Goal: Check status: Check status

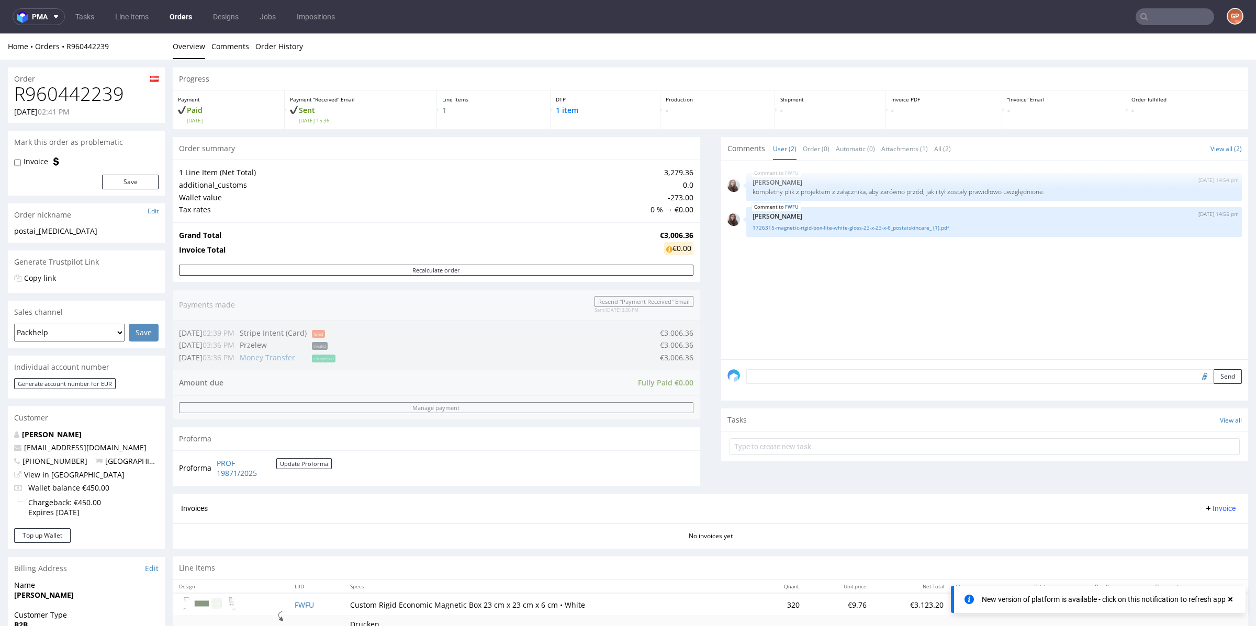
click at [74, 95] on h1 "R960442239" at bounding box center [86, 94] width 144 height 21
copy h1 "R960442239"
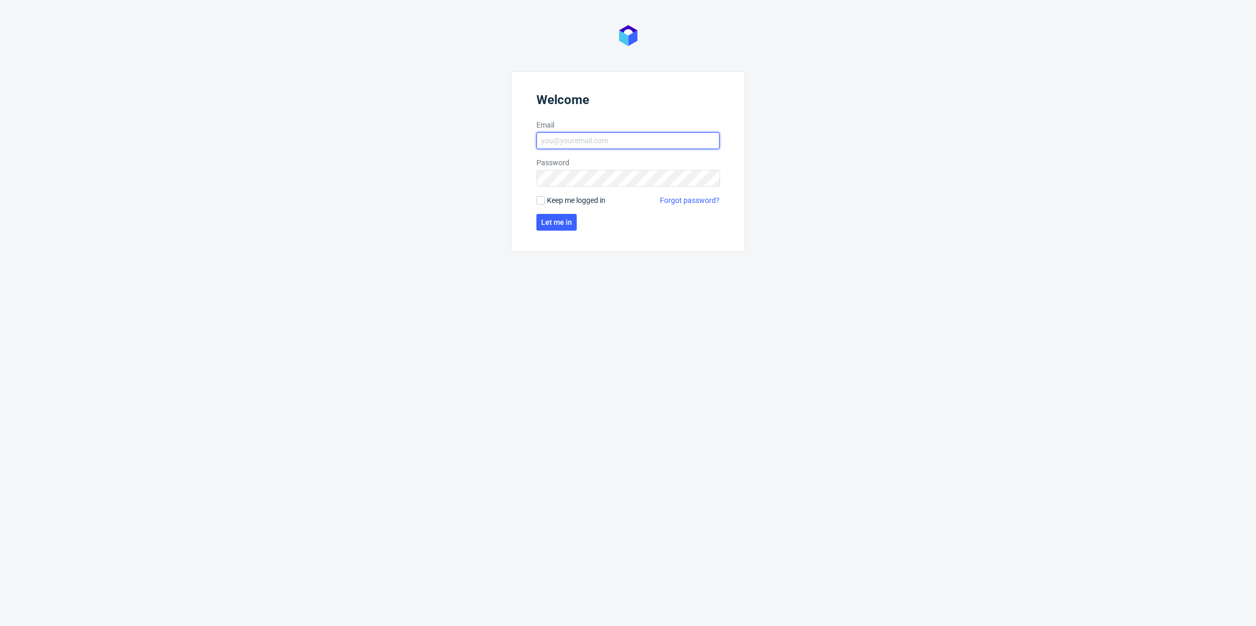
click at [590, 133] on input "Email" at bounding box center [627, 140] width 183 height 17
type input "[EMAIL_ADDRESS][DOMAIN_NAME]"
click button "Let me in" at bounding box center [556, 222] width 40 height 17
type input "[EMAIL_ADDRESS][DOMAIN_NAME]"
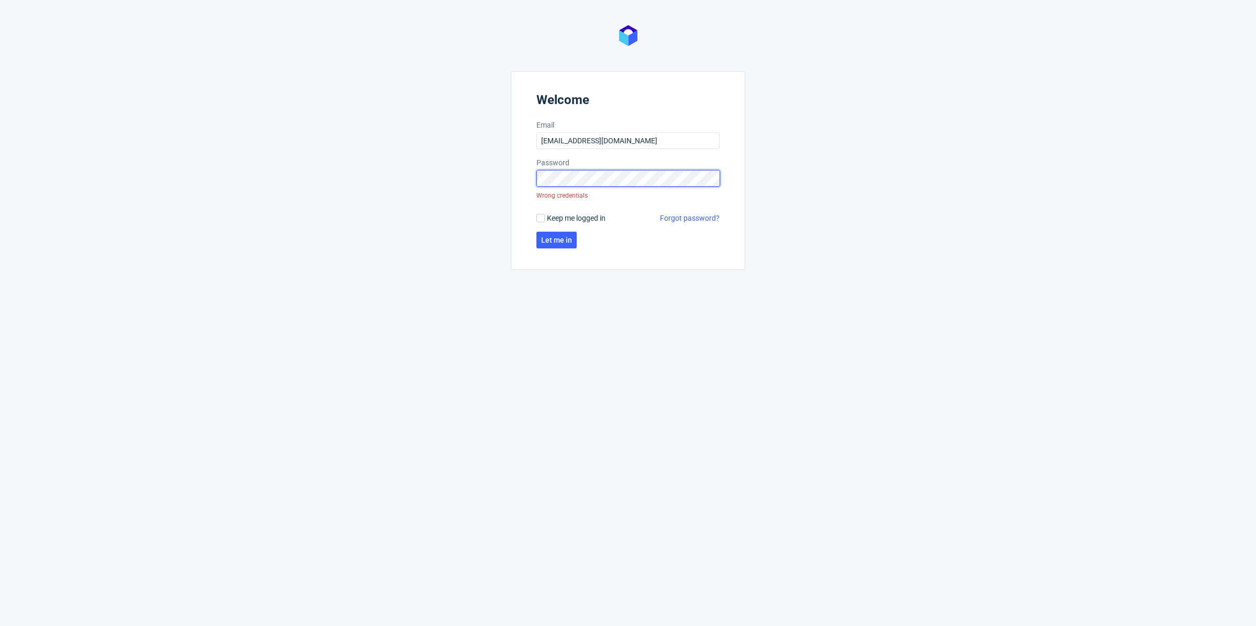
click button "Let me in" at bounding box center [556, 240] width 40 height 17
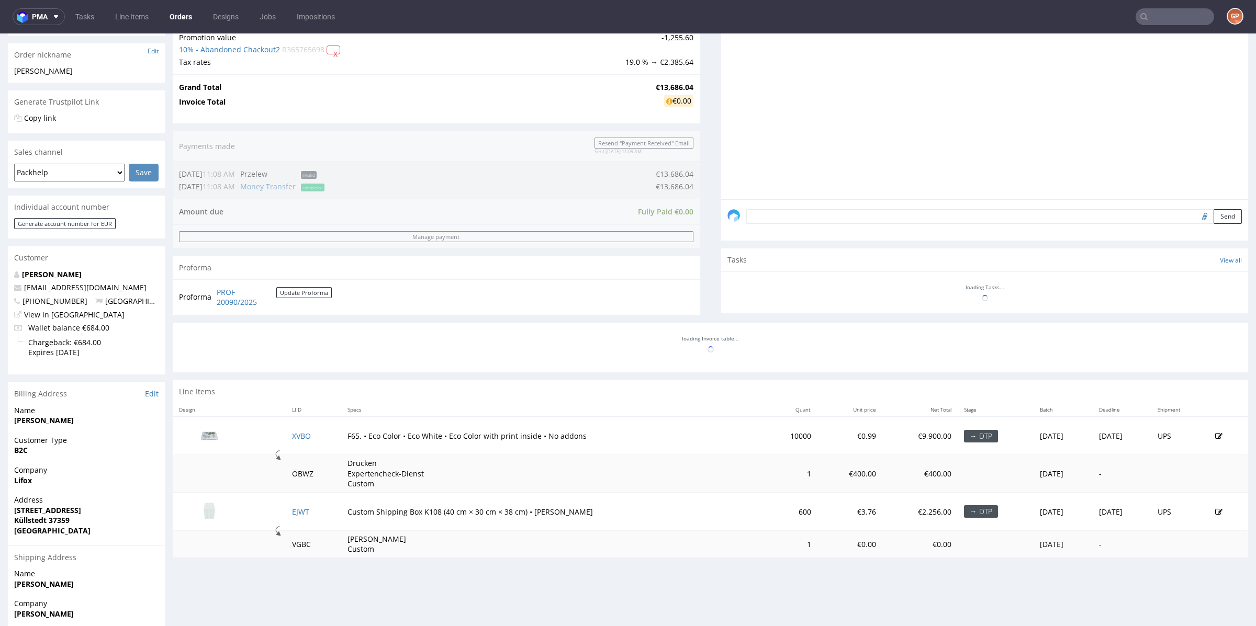
scroll to position [245, 0]
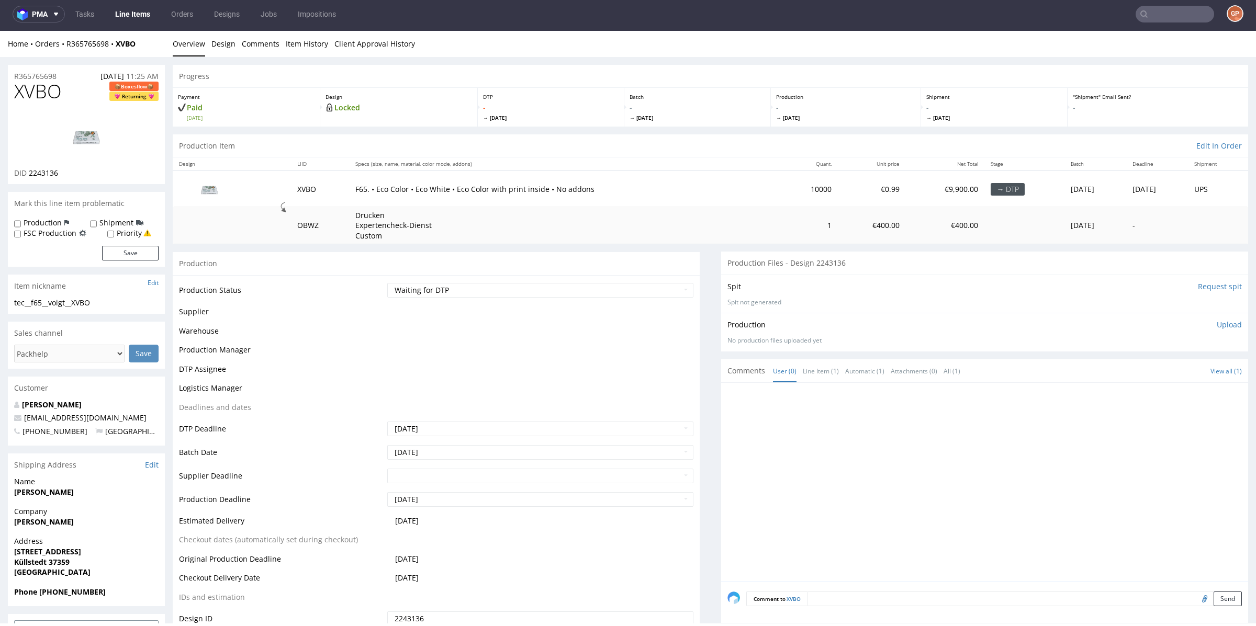
scroll to position [578, 0]
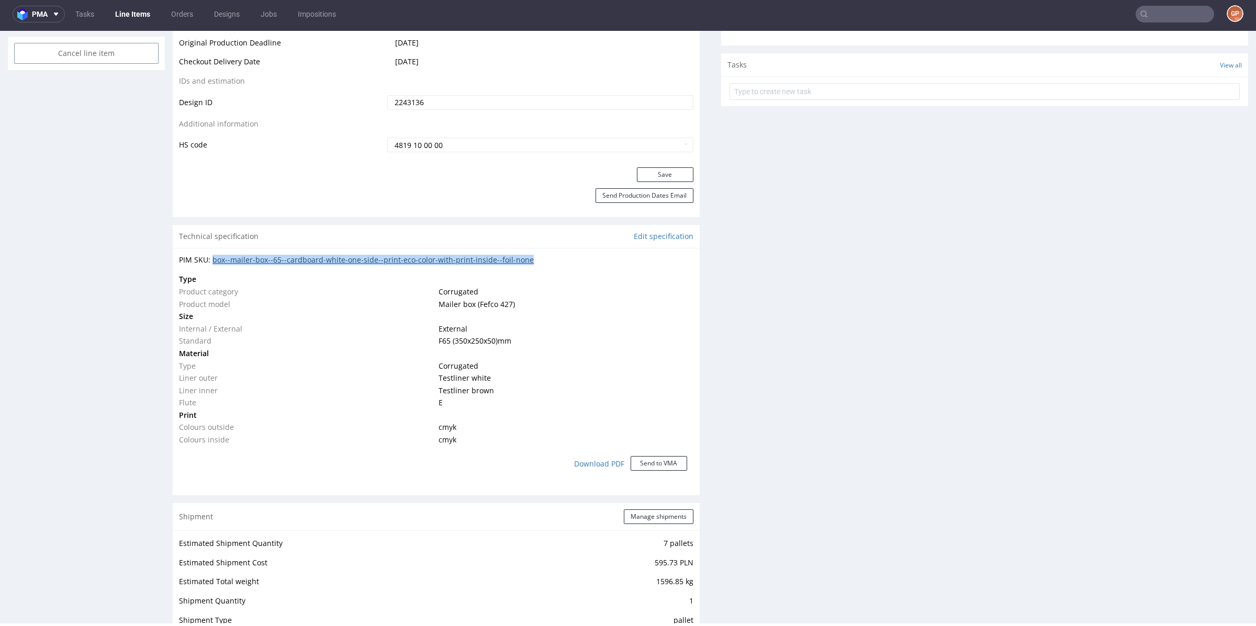
drag, startPoint x: 566, startPoint y: 258, endPoint x: 212, endPoint y: 259, distance: 354.3
click at [212, 259] on div "PIM SKU: box--mailer-box--65--cardboard-white-one-side--print-eco-color-with-pr…" at bounding box center [436, 260] width 514 height 10
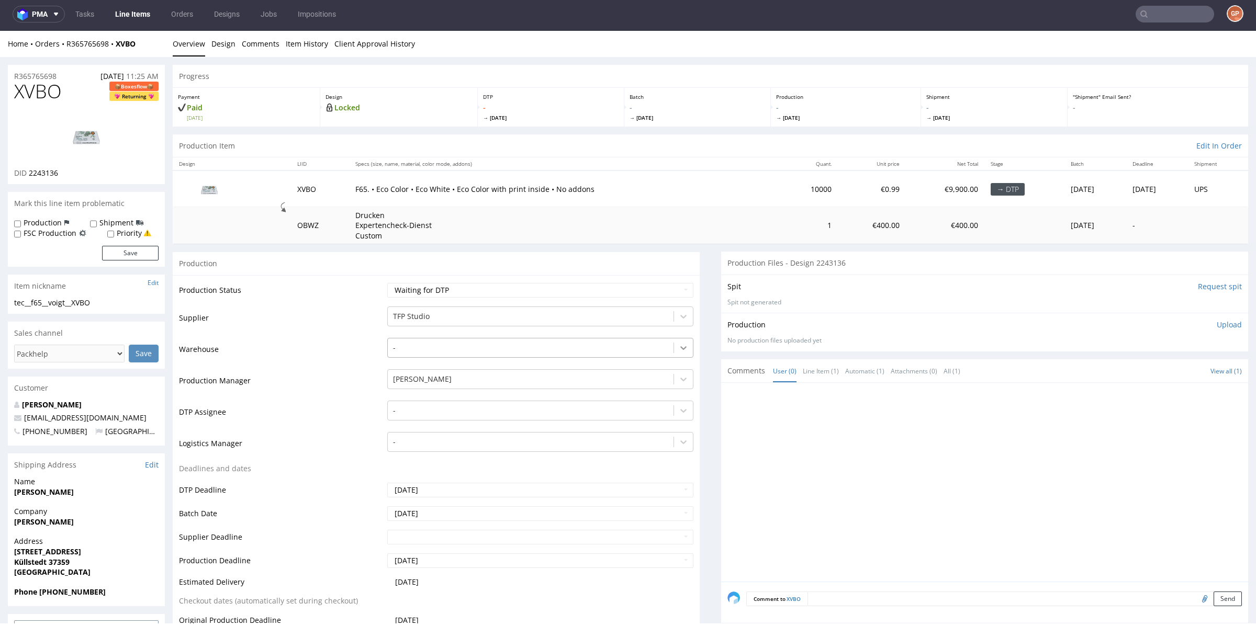
scroll to position [0, 0]
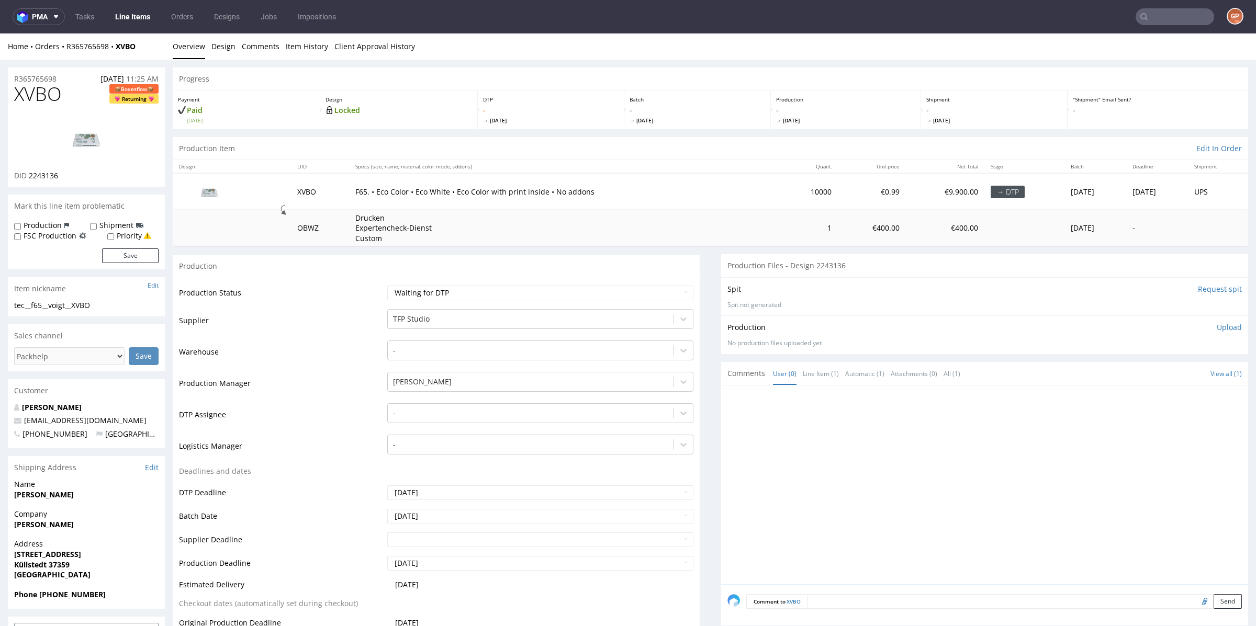
click at [127, 91] on span "Boxesflow" at bounding box center [134, 88] width 26 height 9
click at [288, 92] on div "Payment Paid [DATE]" at bounding box center [247, 110] width 148 height 39
click at [132, 86] on span "Boxesflow" at bounding box center [134, 88] width 26 height 9
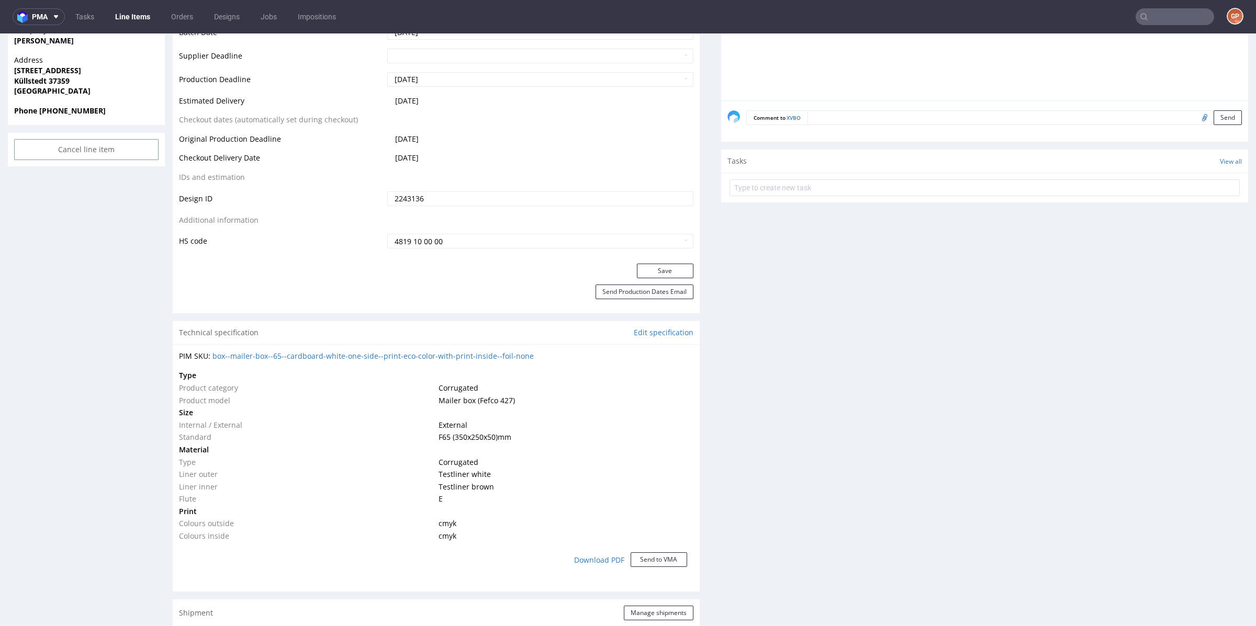
scroll to position [541, 0]
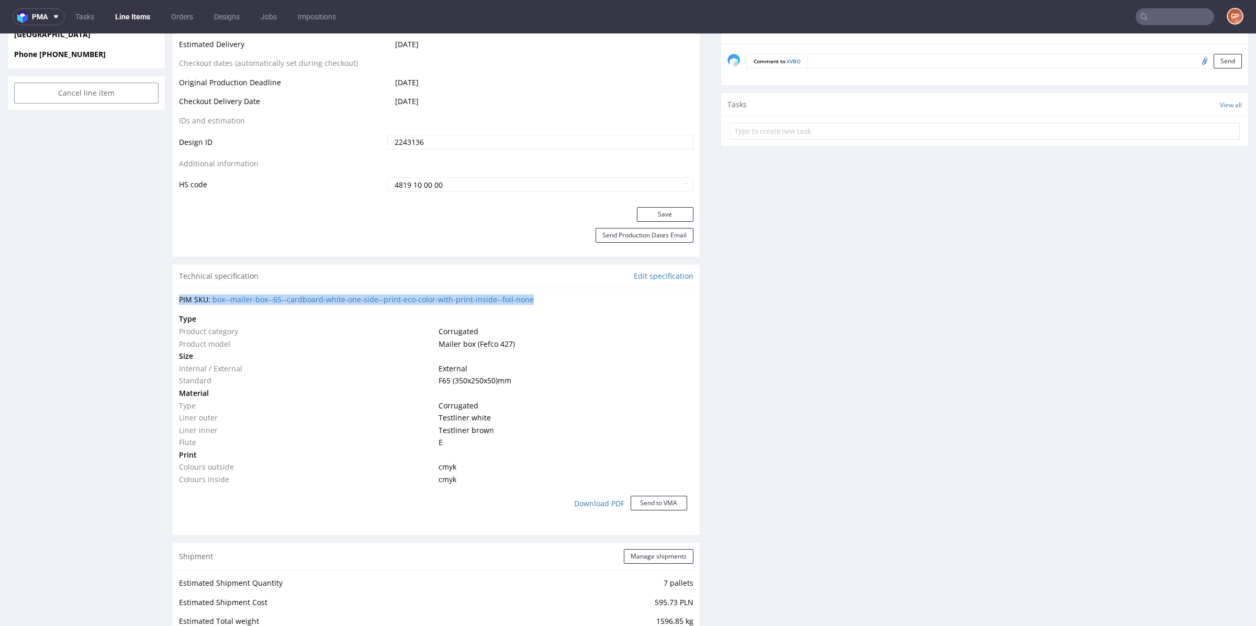
drag, startPoint x: 567, startPoint y: 290, endPoint x: 524, endPoint y: 306, distance: 45.4
click at [505, 307] on div "PIM SKU: box--mailer-box--65--cardboard-white-one-side--print-eco-color-with-pr…" at bounding box center [436, 408] width 527 height 240
click at [554, 305] on div "PIM SKU: box--mailer-box--65--cardboard-white-one-side--print-eco-color-with-pr…" at bounding box center [436, 408] width 527 height 240
drag, startPoint x: 554, startPoint y: 303, endPoint x: 386, endPoint y: 296, distance: 168.6
click at [386, 296] on div "PIM SKU: box--mailer-box--65--cardboard-white-one-side--print-eco-color-with-pr…" at bounding box center [436, 408] width 527 height 240
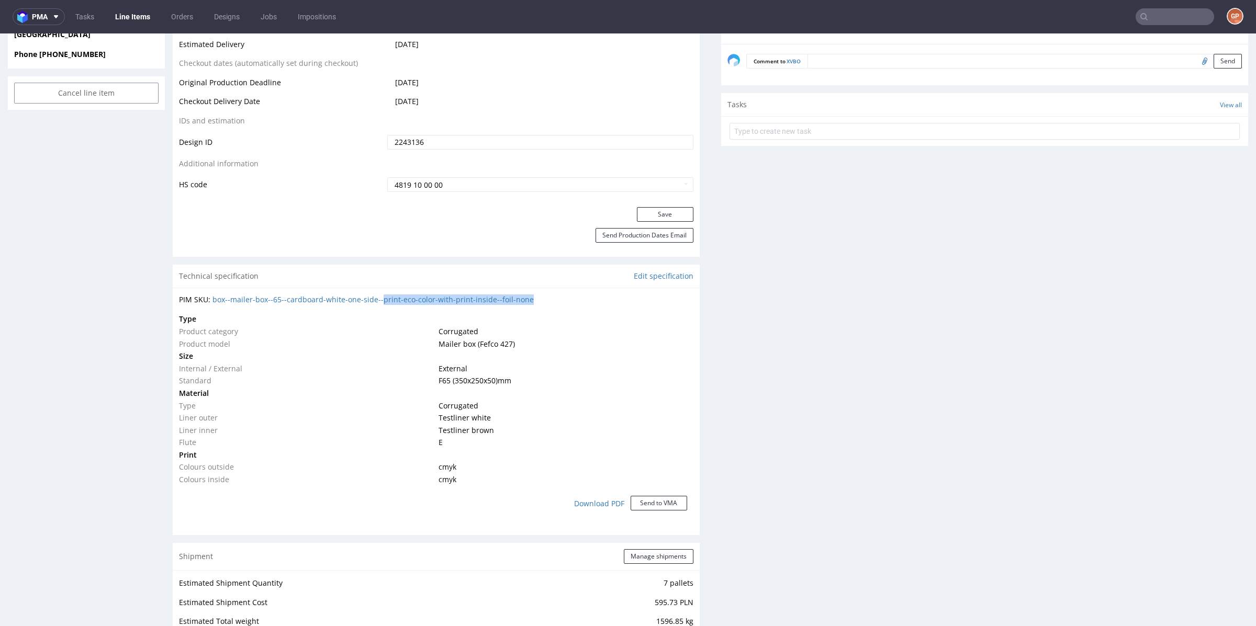
click at [579, 298] on div "PIM SKU: box--mailer-box--65--cardboard-white-one-side--print-eco-color-with-pr…" at bounding box center [436, 300] width 514 height 10
drag, startPoint x: 563, startPoint y: 297, endPoint x: 212, endPoint y: 300, distance: 351.1
click at [212, 300] on div "PIM SKU: box--mailer-box--65--cardboard-white-one-side--print-eco-color-with-pr…" at bounding box center [436, 300] width 514 height 10
copy link "box--mailer-box--65--cardboard-white-one-side--print-eco-color-with-print-insid…"
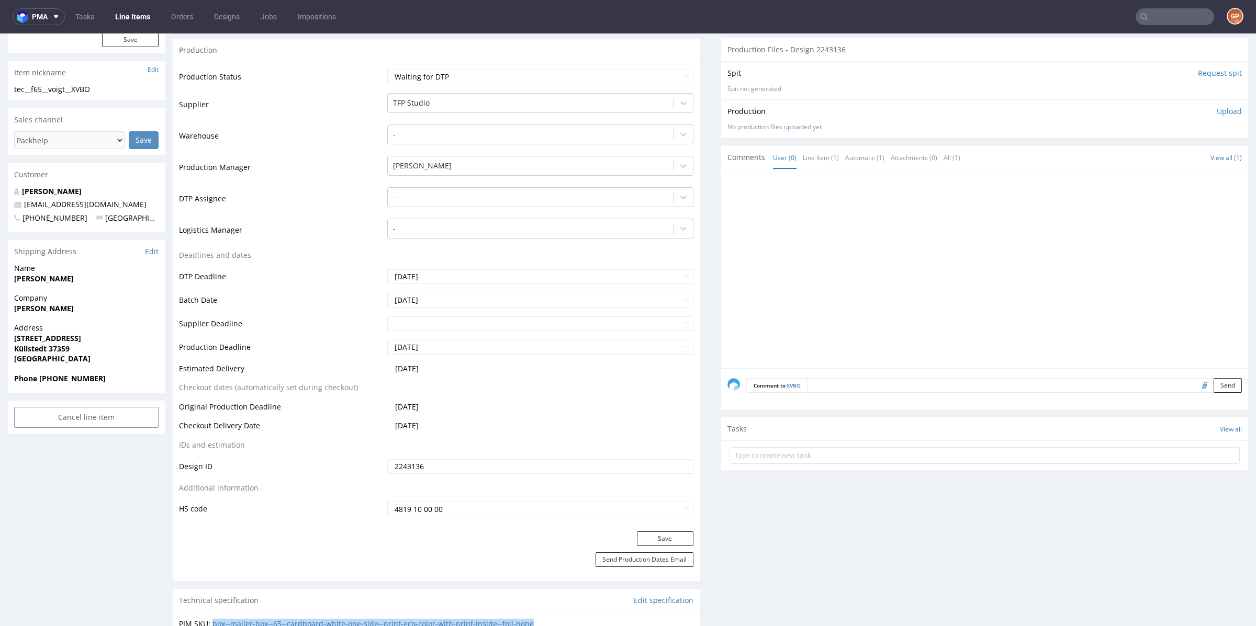
scroll to position [0, 0]
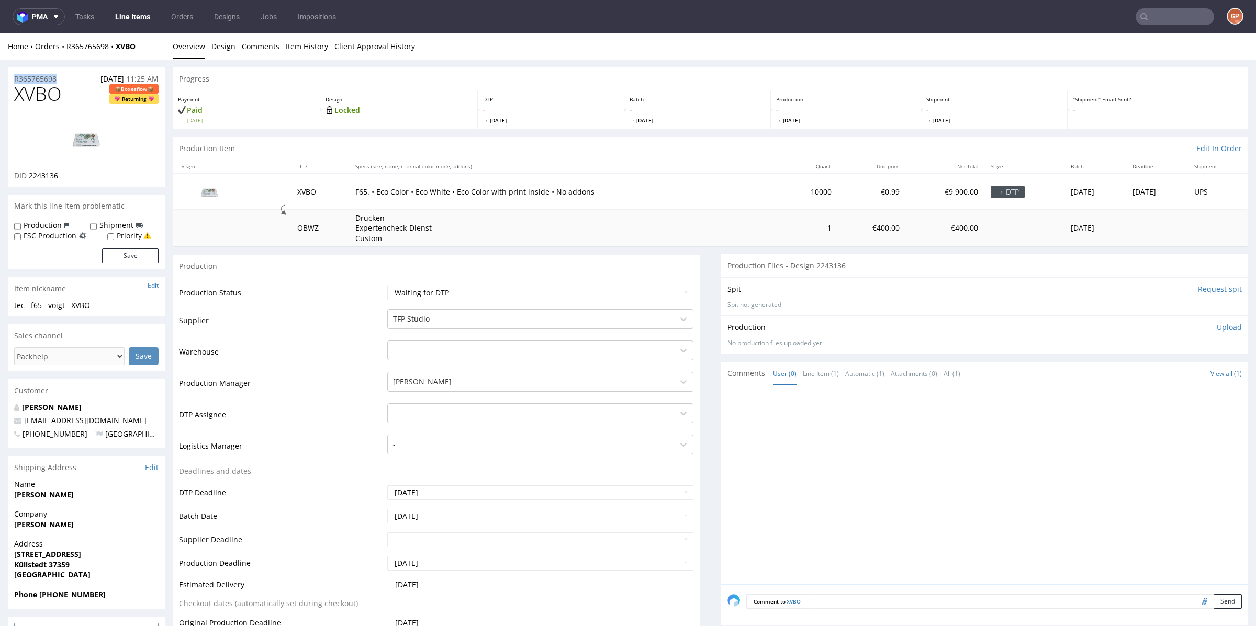
drag, startPoint x: 7, startPoint y: 75, endPoint x: 66, endPoint y: 78, distance: 59.7
copy p "R365765698"
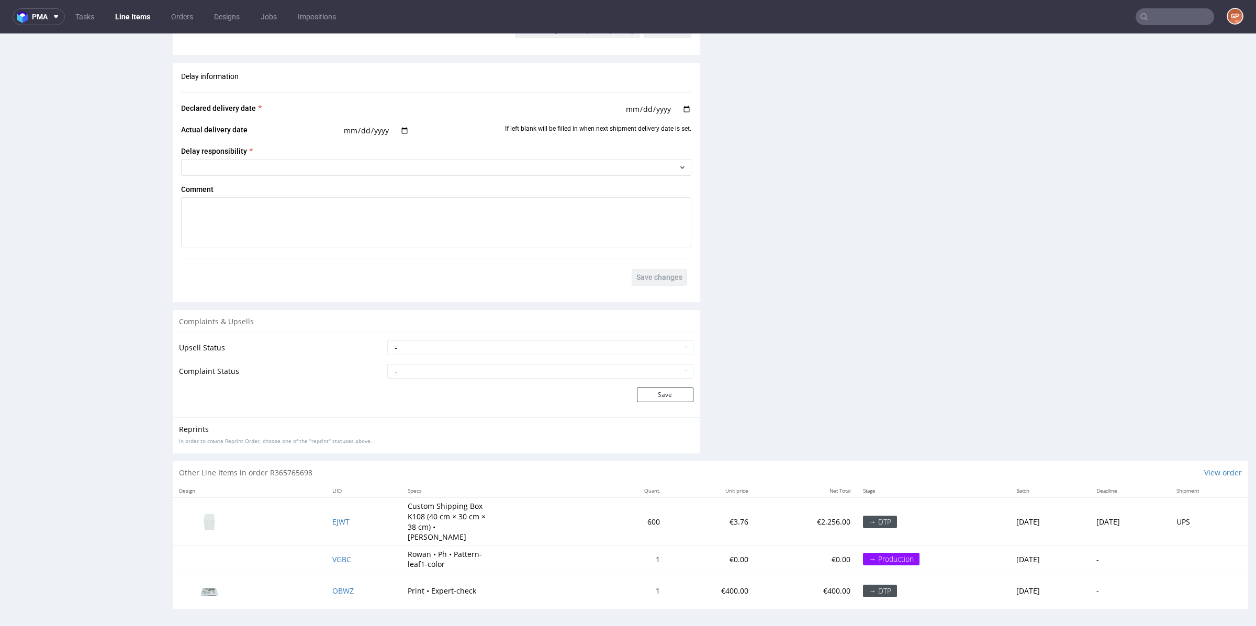
scroll to position [3, 0]
